Goal: Information Seeking & Learning: Learn about a topic

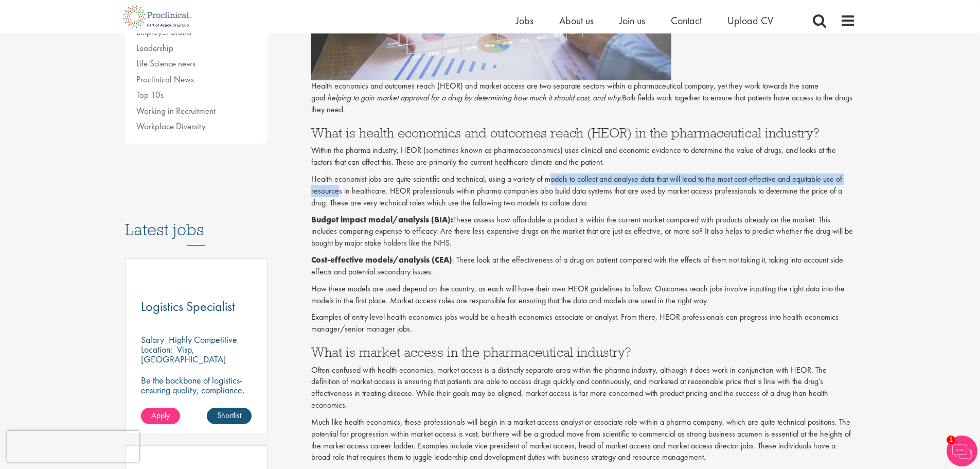
drag, startPoint x: 339, startPoint y: 189, endPoint x: 551, endPoint y: 182, distance: 212.6
click at [551, 182] on p "Health economist jobs are quite scientific and technical, using a variety of mo…" at bounding box center [583, 190] width 544 height 35
click at [558, 184] on p "Health economist jobs are quite scientific and technical, using a variety of mo…" at bounding box center [583, 190] width 544 height 35
click at [356, 216] on strong "Budget impact model/analysis (BIA):" at bounding box center [382, 219] width 142 height 11
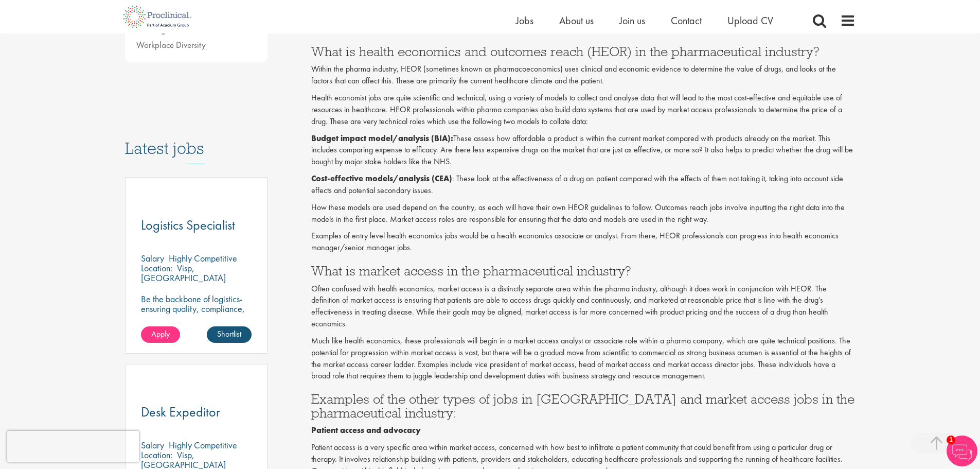
scroll to position [309, 0]
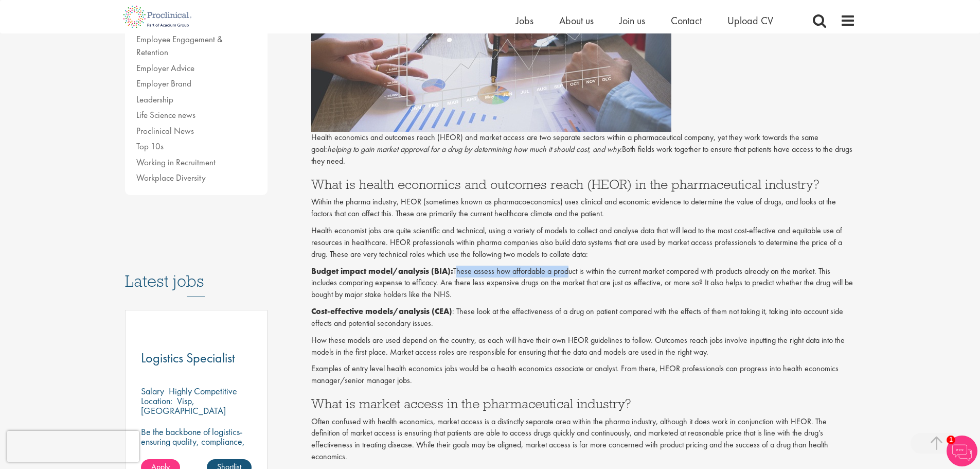
drag, startPoint x: 498, startPoint y: 268, endPoint x: 573, endPoint y: 270, distance: 74.6
click at [571, 270] on p "Budget impact model/analysis (BIA): These assess how affordable a product is wi…" at bounding box center [583, 282] width 544 height 35
click at [573, 270] on p "Budget impact model/analysis (BIA): These assess how affordable a product is wi…" at bounding box center [583, 282] width 544 height 35
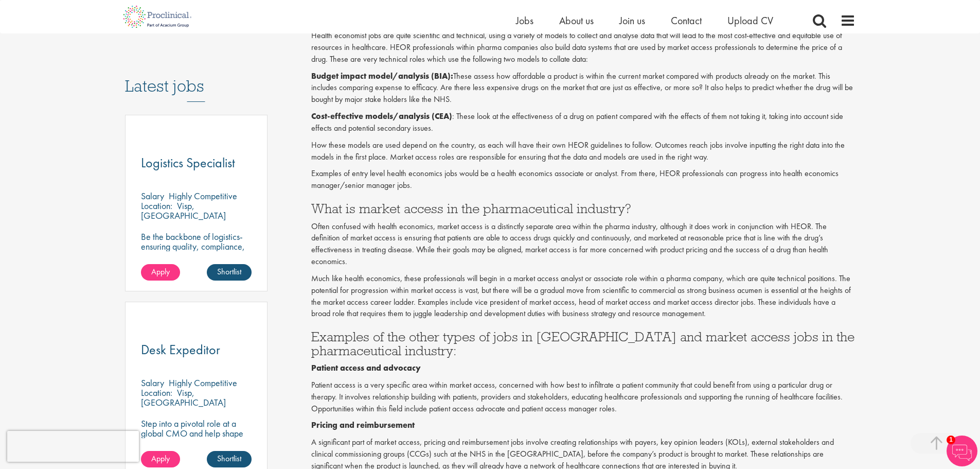
scroll to position [514, 0]
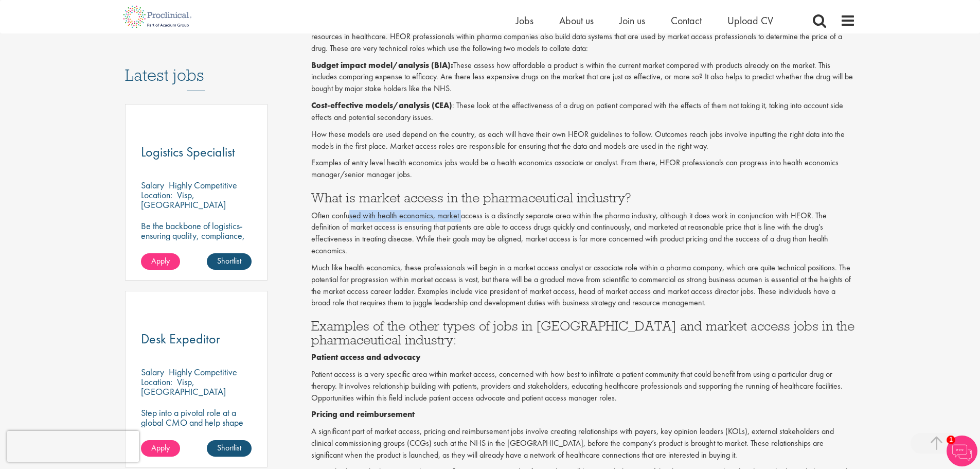
drag, startPoint x: 360, startPoint y: 217, endPoint x: 472, endPoint y: 218, distance: 112.2
click at [472, 218] on p "Often confused with health economics, market access is a distinctly separate ar…" at bounding box center [583, 233] width 544 height 47
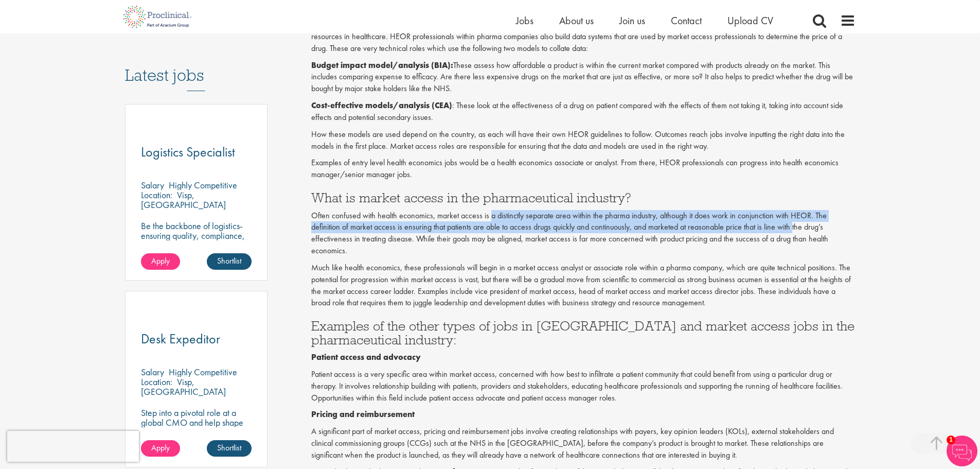
drag, startPoint x: 524, startPoint y: 224, endPoint x: 793, endPoint y: 221, distance: 269.1
click at [793, 221] on p "Often confused with health economics, market access is a distinctly separate ar…" at bounding box center [583, 233] width 544 height 47
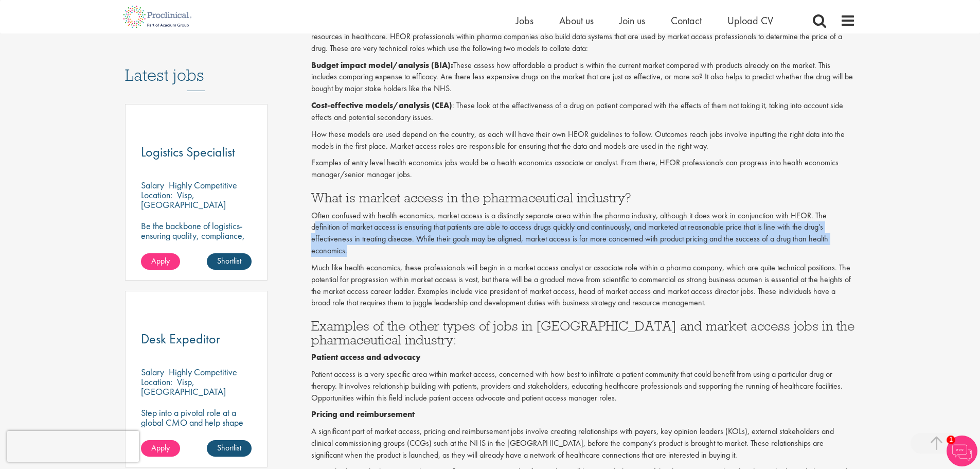
drag, startPoint x: 352, startPoint y: 226, endPoint x: 352, endPoint y: 252, distance: 25.2
click at [351, 252] on p "Often confused with health economics, market access is a distinctly separate ar…" at bounding box center [583, 233] width 544 height 47
click at [352, 252] on p "Often confused with health economics, market access is a distinctly separate ar…" at bounding box center [583, 233] width 544 height 47
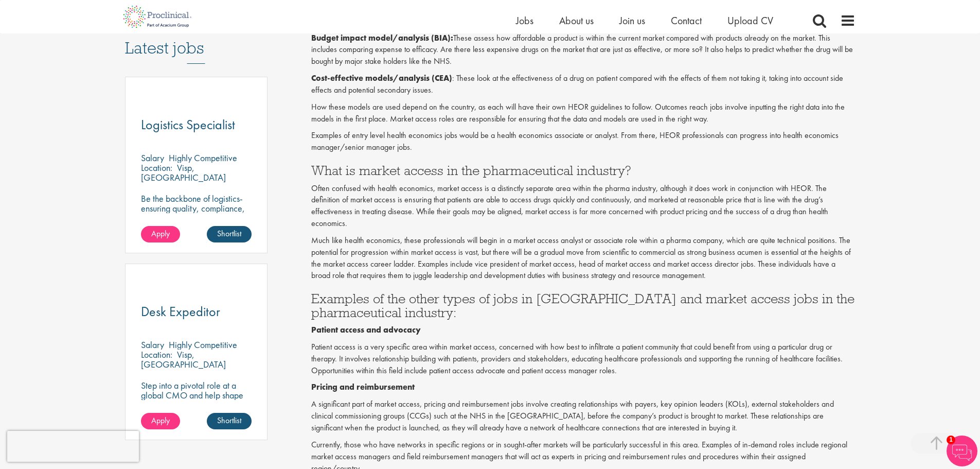
scroll to position [566, 0]
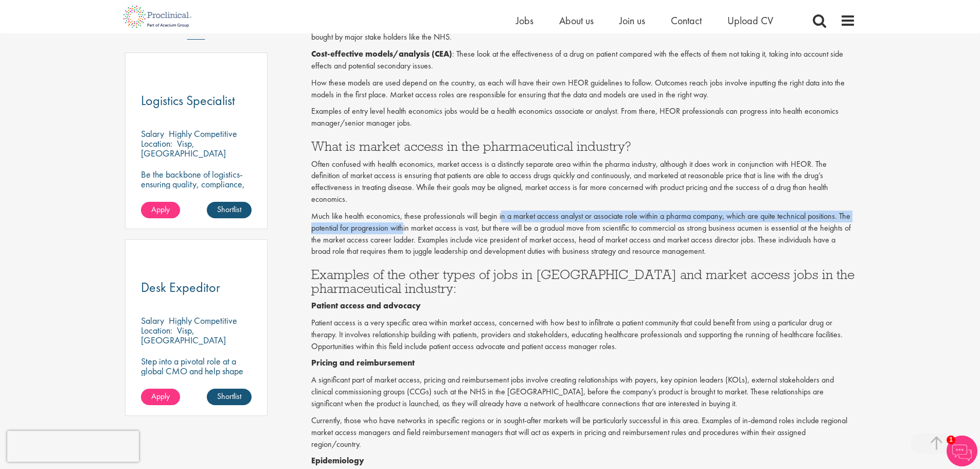
drag, startPoint x: 402, startPoint y: 225, endPoint x: 504, endPoint y: 220, distance: 101.5
click at [502, 220] on p "Much like health economics, these professionals will begin in a market access a…" at bounding box center [583, 233] width 544 height 47
click at [505, 220] on p "Much like health economics, these professionals will begin in a market access a…" at bounding box center [583, 233] width 544 height 47
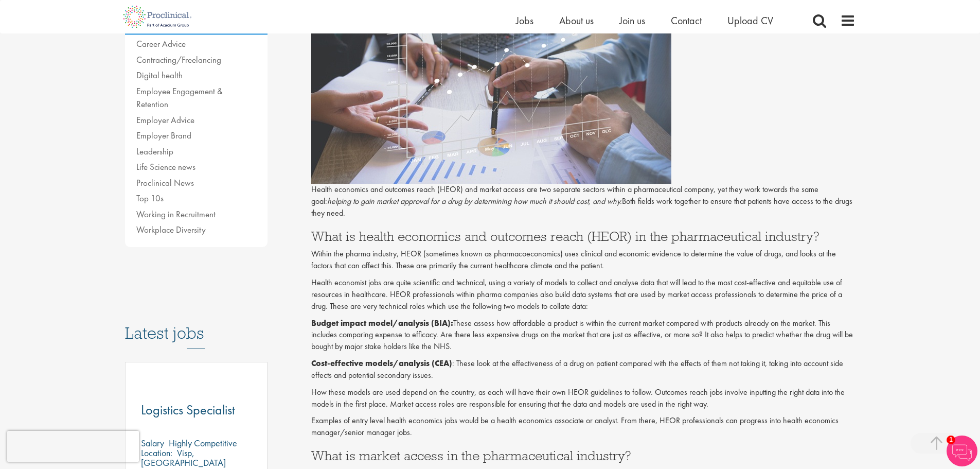
scroll to position [257, 0]
click at [393, 324] on strong "Budget impact model/analysis (BIA):" at bounding box center [382, 322] width 142 height 11
drag, startPoint x: 352, startPoint y: 282, endPoint x: 406, endPoint y: 280, distance: 54.6
click at [406, 280] on p "Health economist jobs are quite scientific and technical, using a variety of mo…" at bounding box center [583, 293] width 544 height 35
click at [407, 280] on p "Health economist jobs are quite scientific and technical, using a variety of mo…" at bounding box center [583, 293] width 544 height 35
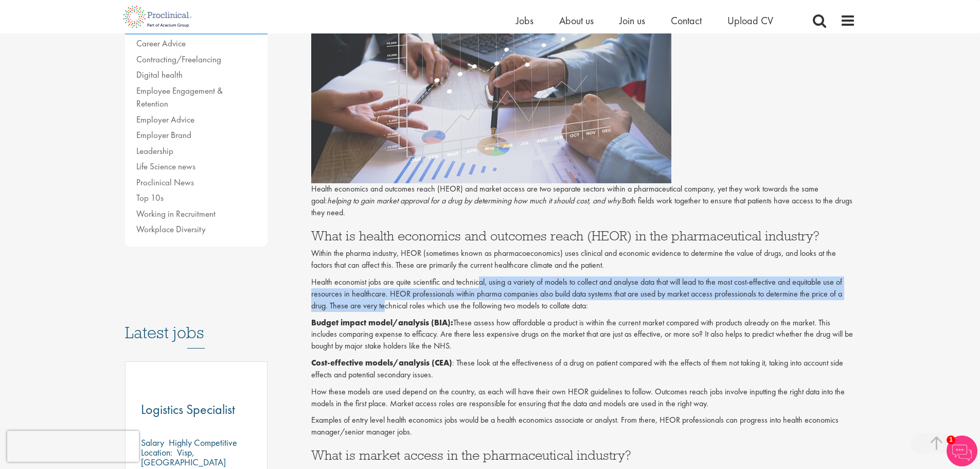
drag, startPoint x: 479, startPoint y: 280, endPoint x: 382, endPoint y: 301, distance: 100.0
click at [382, 301] on p "Health economist jobs are quite scientific and technical, using a variety of mo…" at bounding box center [583, 293] width 544 height 35
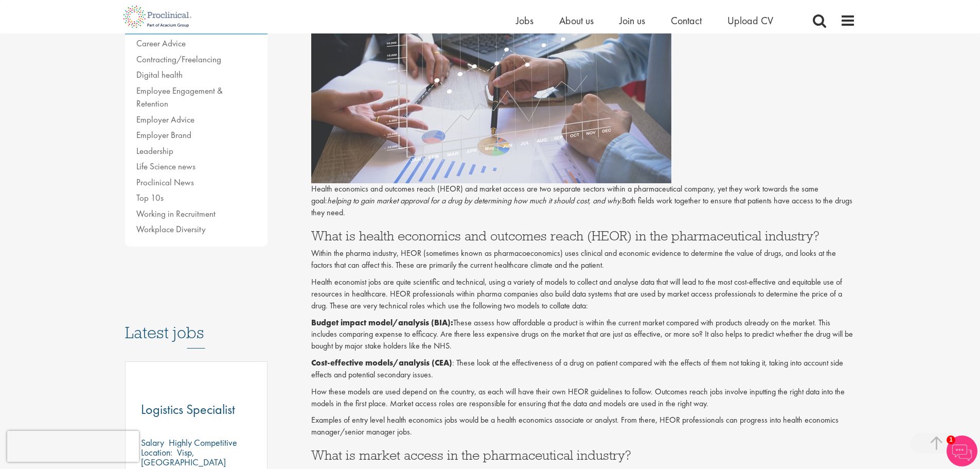
click at [423, 300] on p "Health economist jobs are quite scientific and technical, using a variety of mo…" at bounding box center [583, 293] width 544 height 35
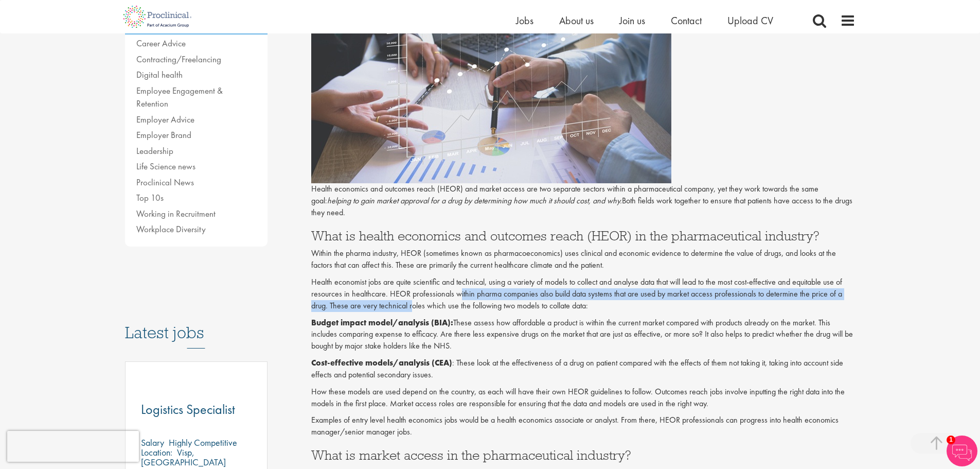
drag, startPoint x: 458, startPoint y: 294, endPoint x: 415, endPoint y: 310, distance: 45.9
click at [413, 310] on p "Health economist jobs are quite scientific and technical, using a variety of mo…" at bounding box center [583, 293] width 544 height 35
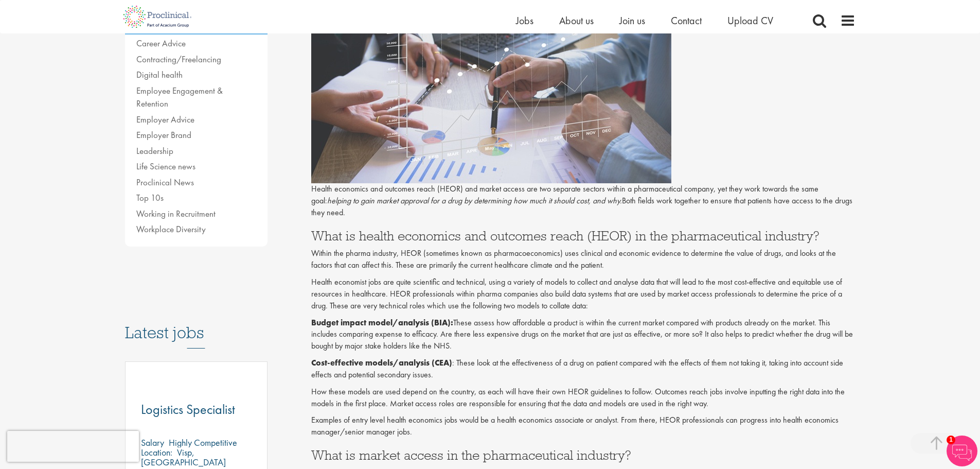
click at [423, 310] on p "Health economist jobs are quite scientific and technical, using a variety of mo…" at bounding box center [583, 293] width 544 height 35
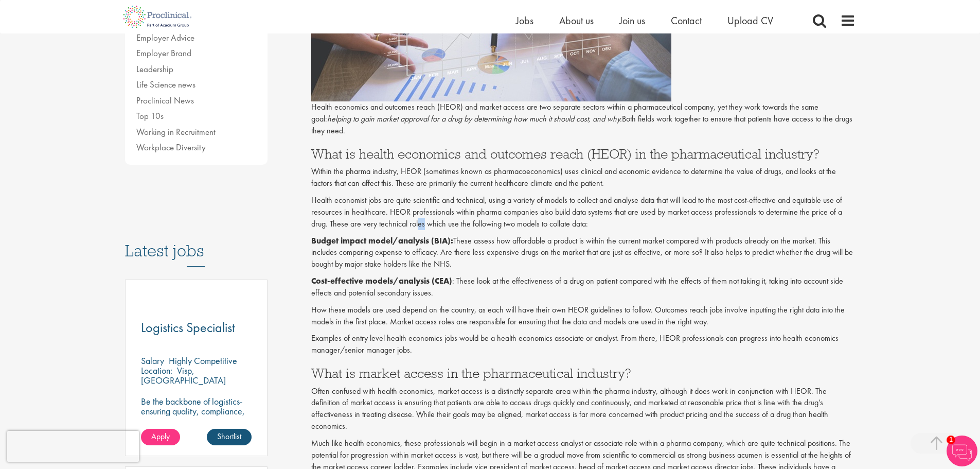
scroll to position [360, 0]
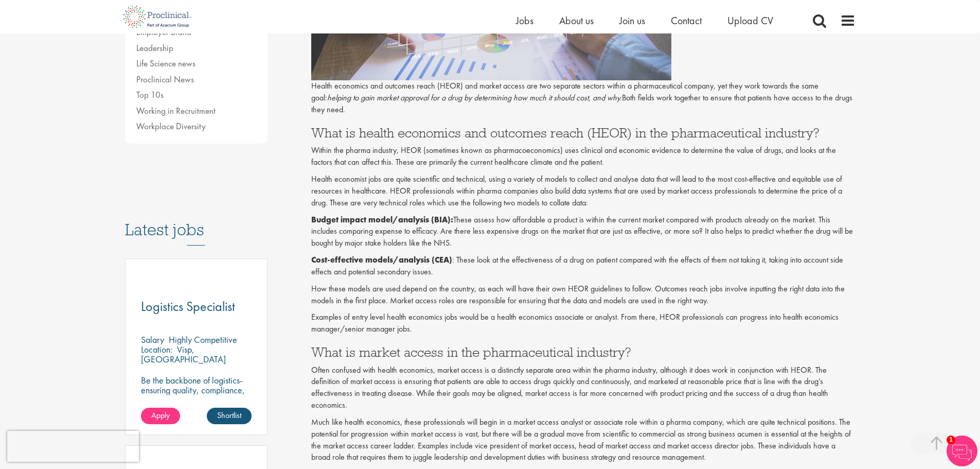
click at [490, 314] on p "Examples of entry level health economics jobs would be a health economics assoc…" at bounding box center [583, 323] width 544 height 24
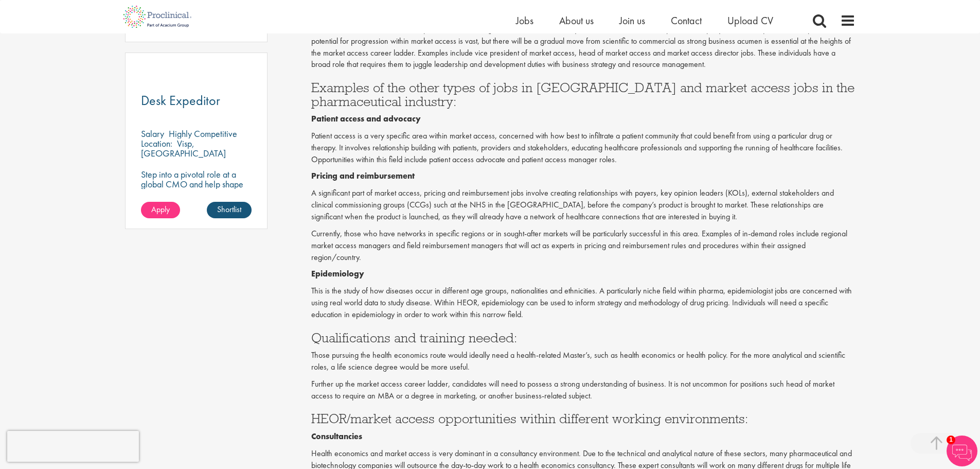
scroll to position [772, 0]
